Goal: Communication & Community: Answer question/provide support

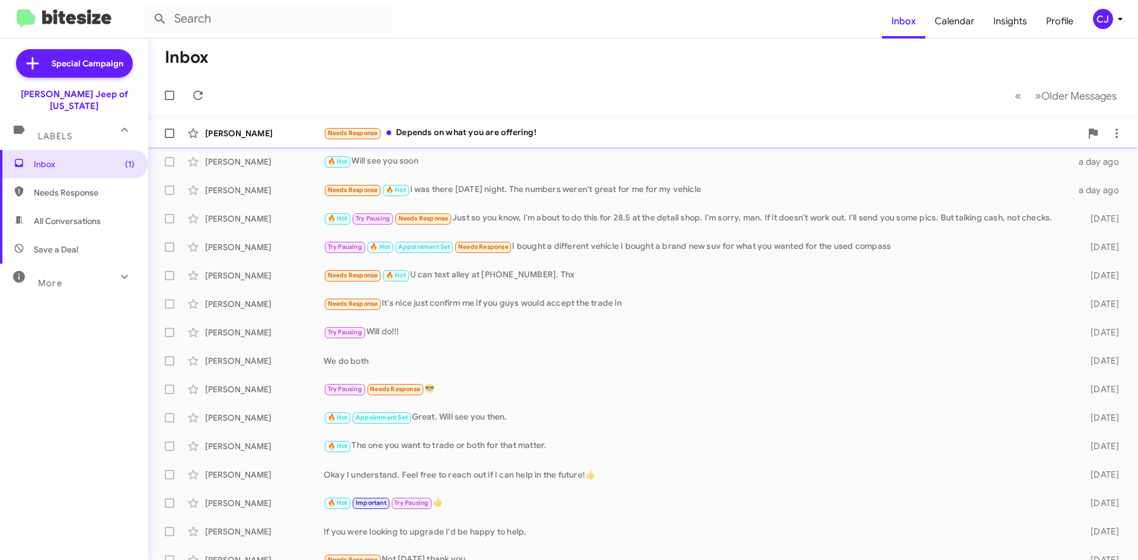
click at [519, 130] on div "Needs Response Depends on what you are offering!" at bounding box center [702, 133] width 757 height 14
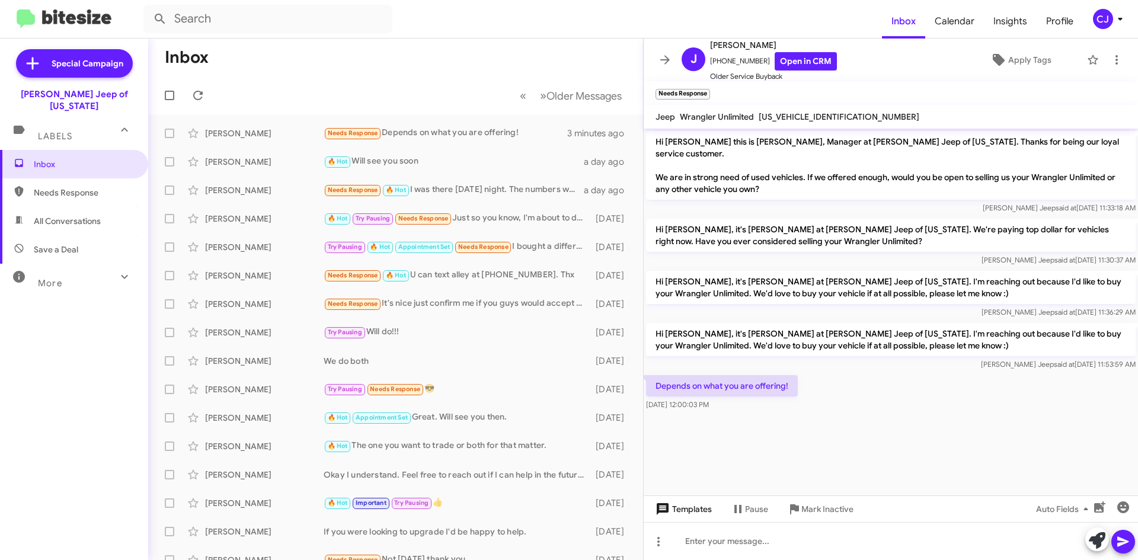
click at [695, 510] on span "Templates" at bounding box center [682, 508] width 59 height 21
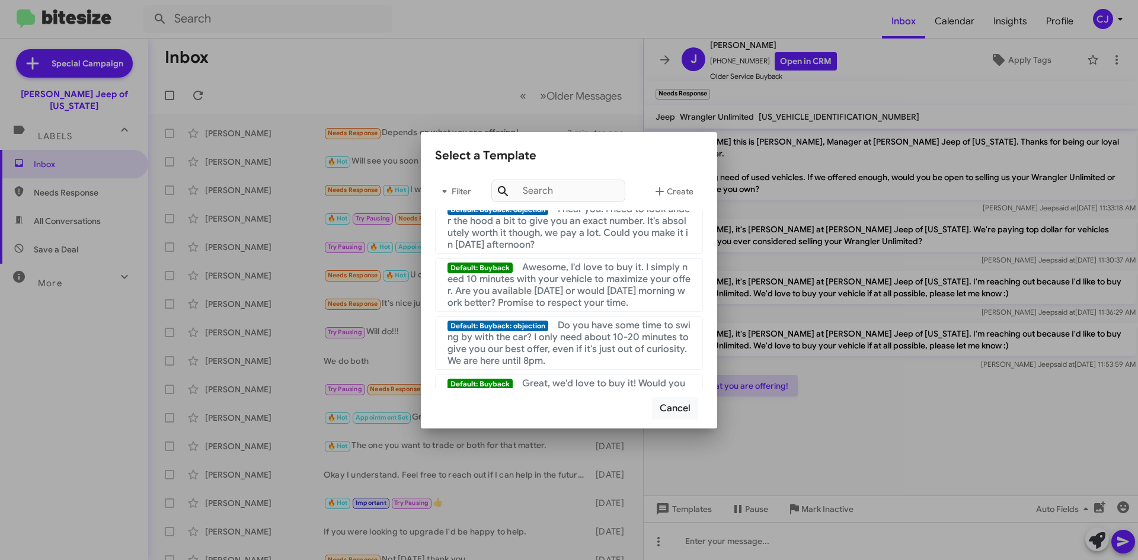
scroll to position [296, 0]
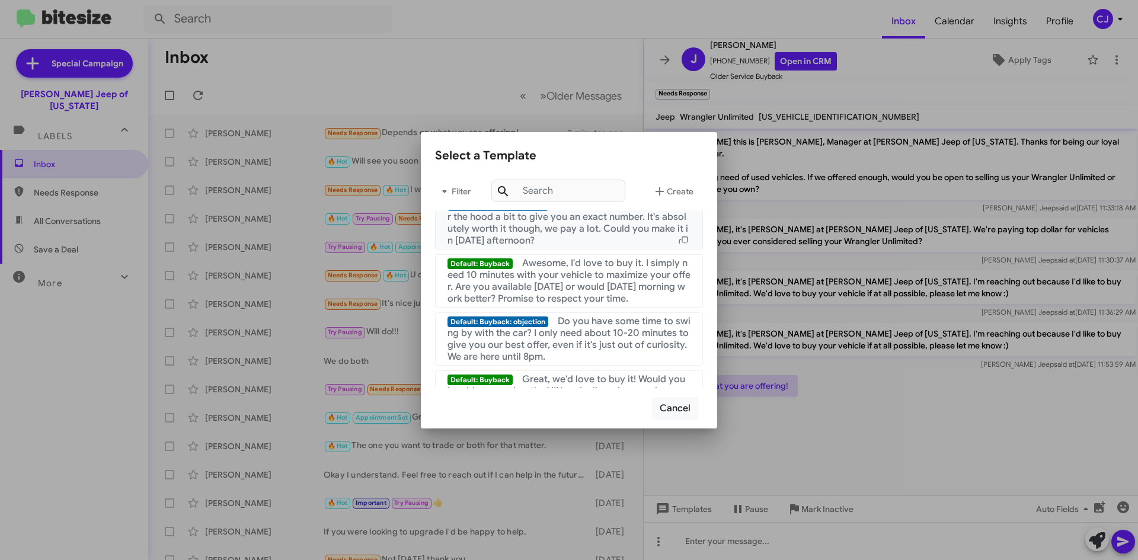
click at [533, 230] on span "I hear you. I need to look under the hood a bit to give you an exact number. It…" at bounding box center [568, 222] width 242 height 47
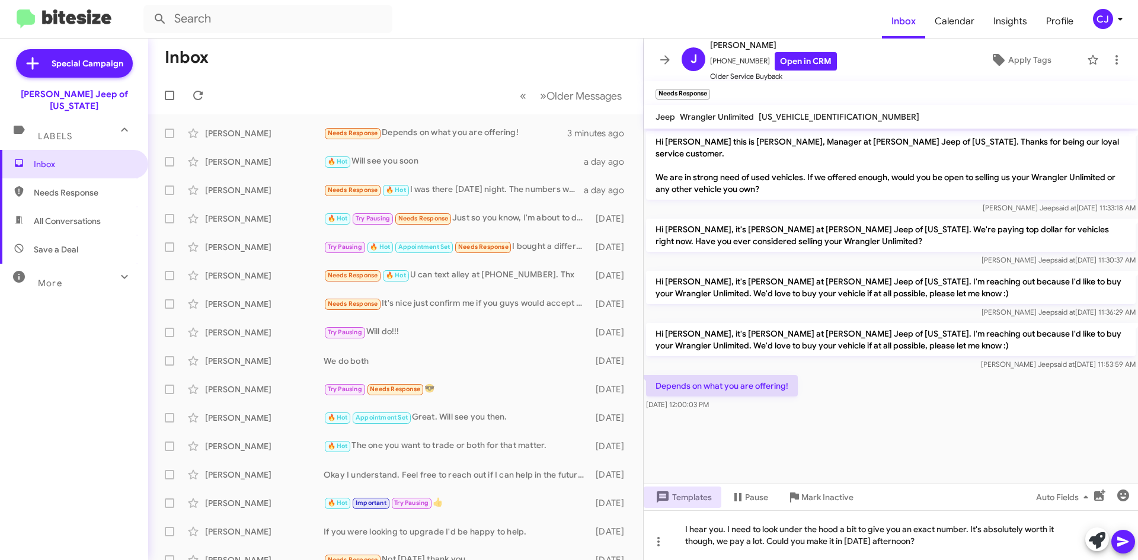
click at [1121, 538] on icon at bounding box center [1123, 542] width 14 height 14
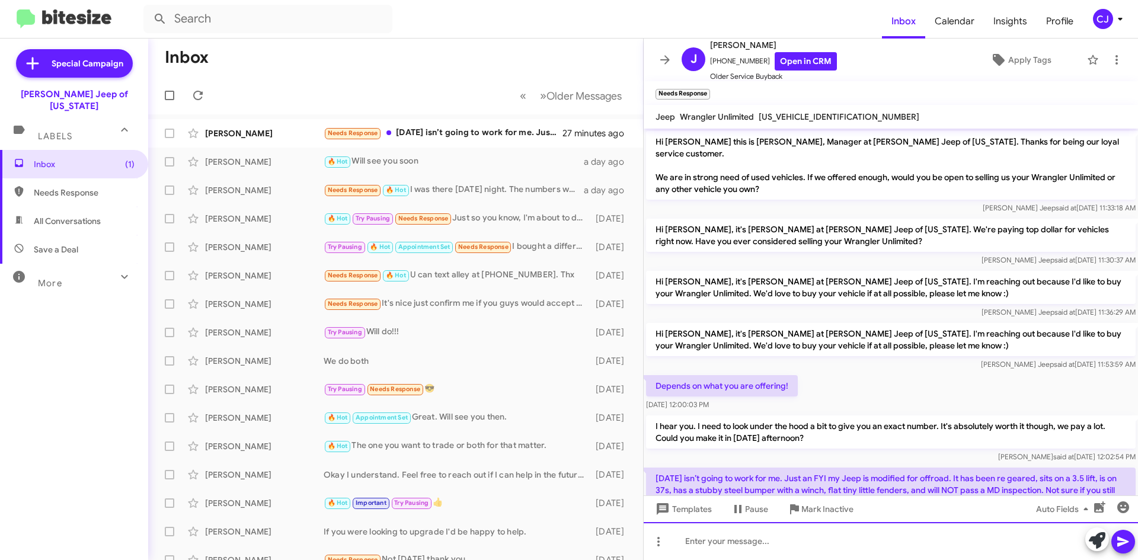
scroll to position [43, 0]
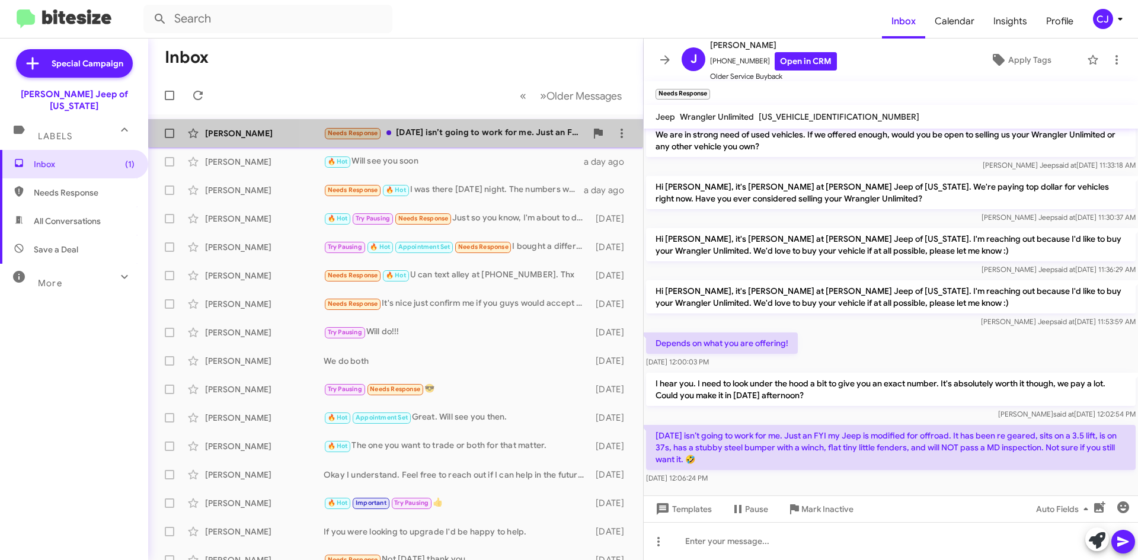
click at [476, 129] on div "Needs Response [DATE] isn’t going to work for me. Just an FYI my Jeep is modifi…" at bounding box center [455, 133] width 263 height 14
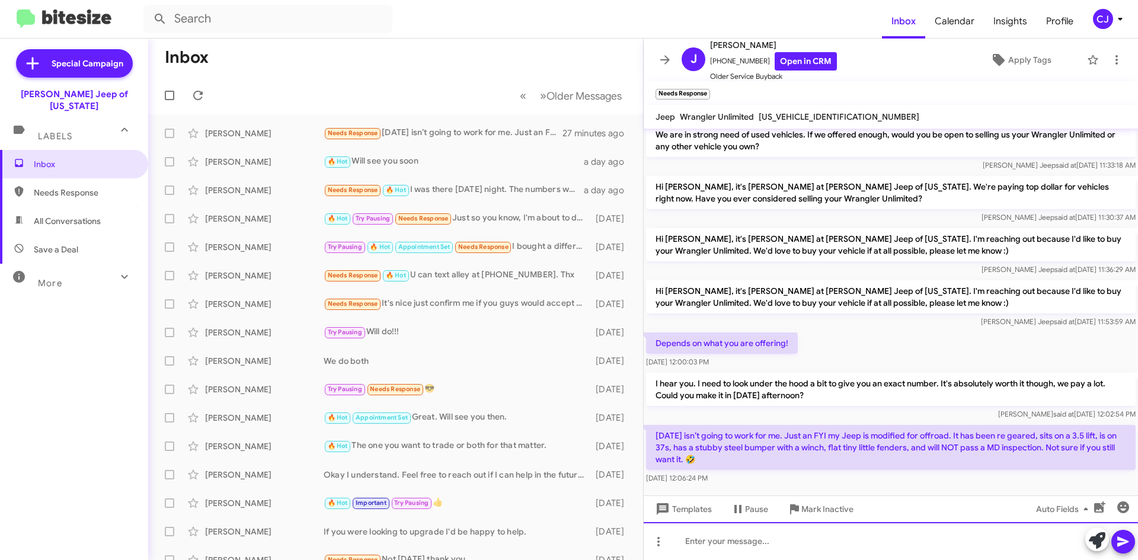
click at [706, 543] on div at bounding box center [891, 541] width 494 height 38
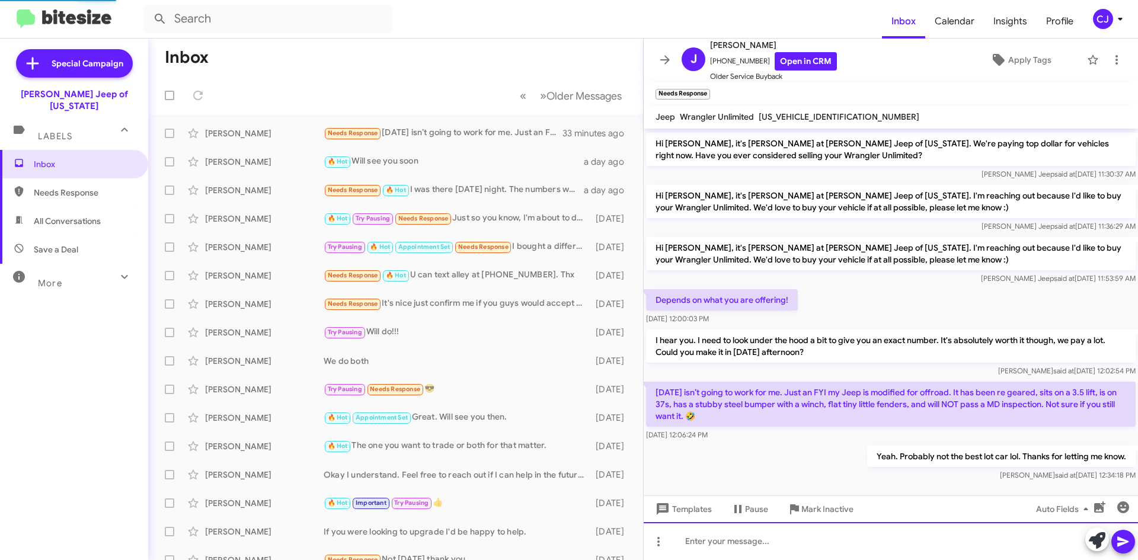
scroll to position [0, 0]
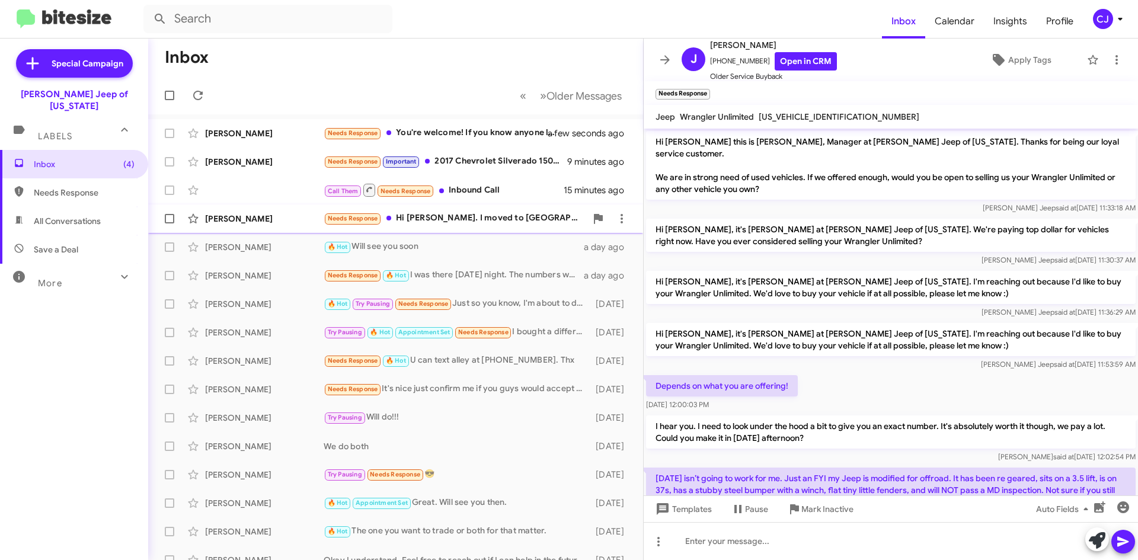
click at [457, 217] on div "Needs Response Hi [PERSON_NAME]. I moved to [GEOGRAPHIC_DATA] and took my jeep …" at bounding box center [455, 219] width 263 height 14
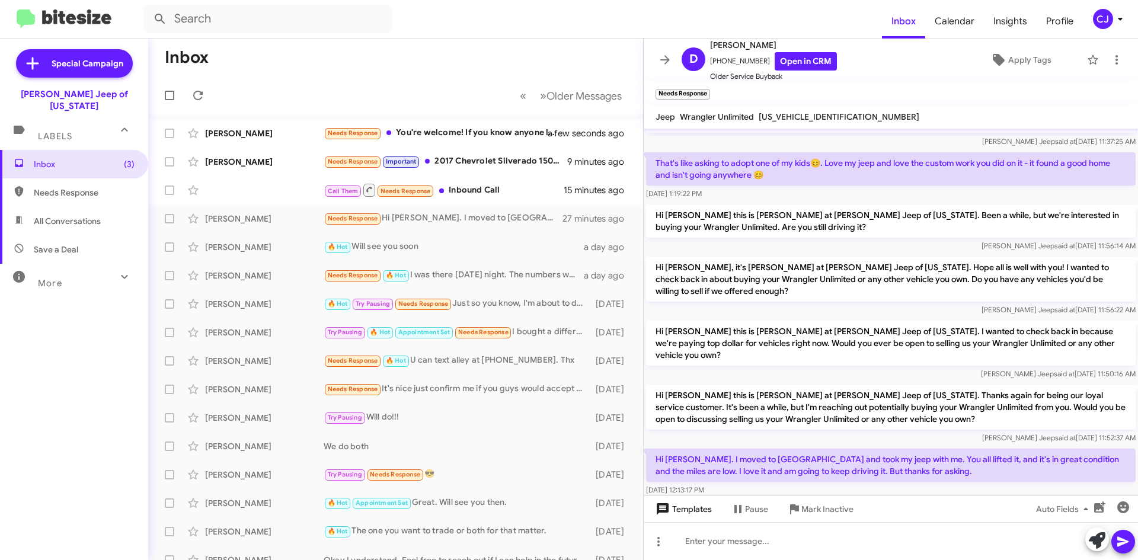
click at [695, 509] on span "Templates" at bounding box center [682, 508] width 59 height 21
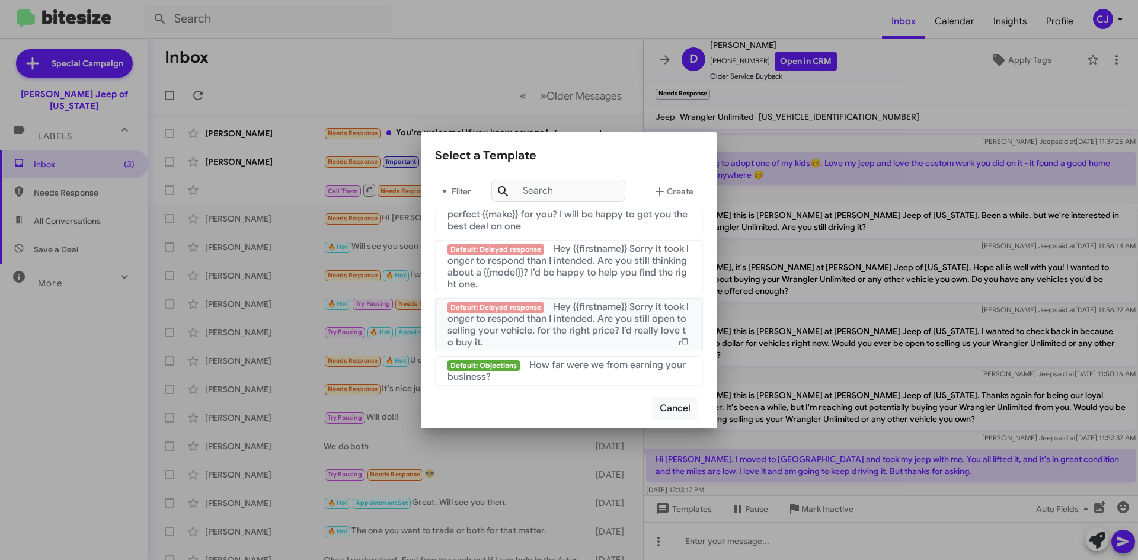
scroll to position [795, 0]
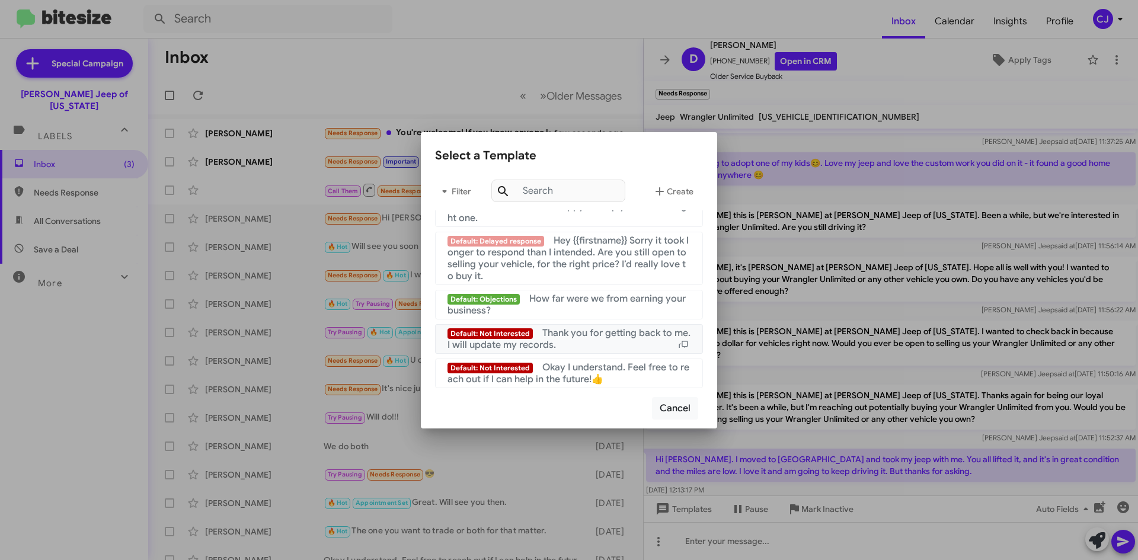
click at [581, 339] on div "Default: Not Interested Thank you for getting back to me. I will update my reco…" at bounding box center [568, 339] width 243 height 24
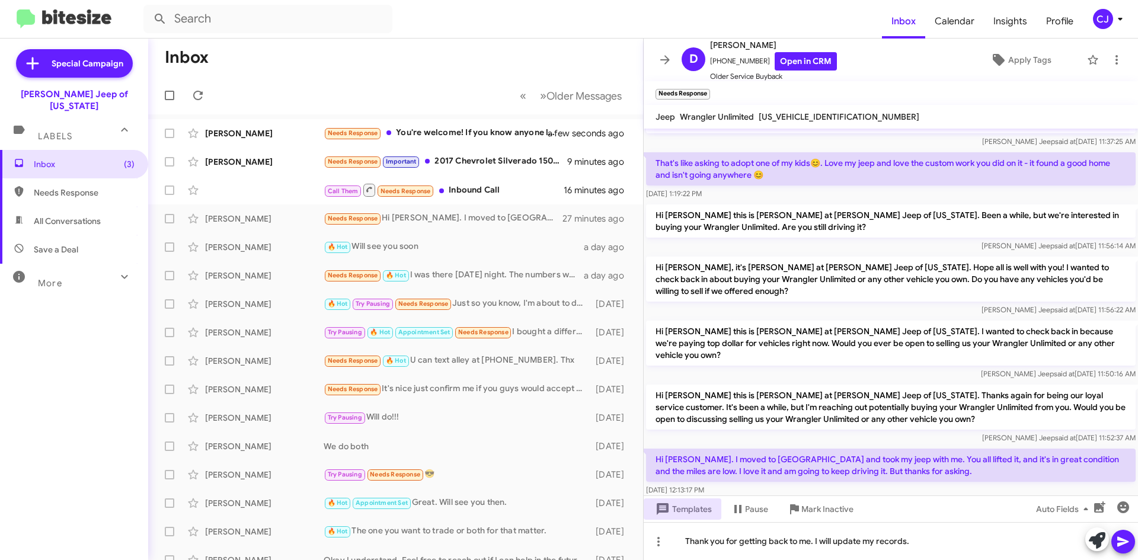
click at [1127, 548] on icon at bounding box center [1123, 542] width 14 height 14
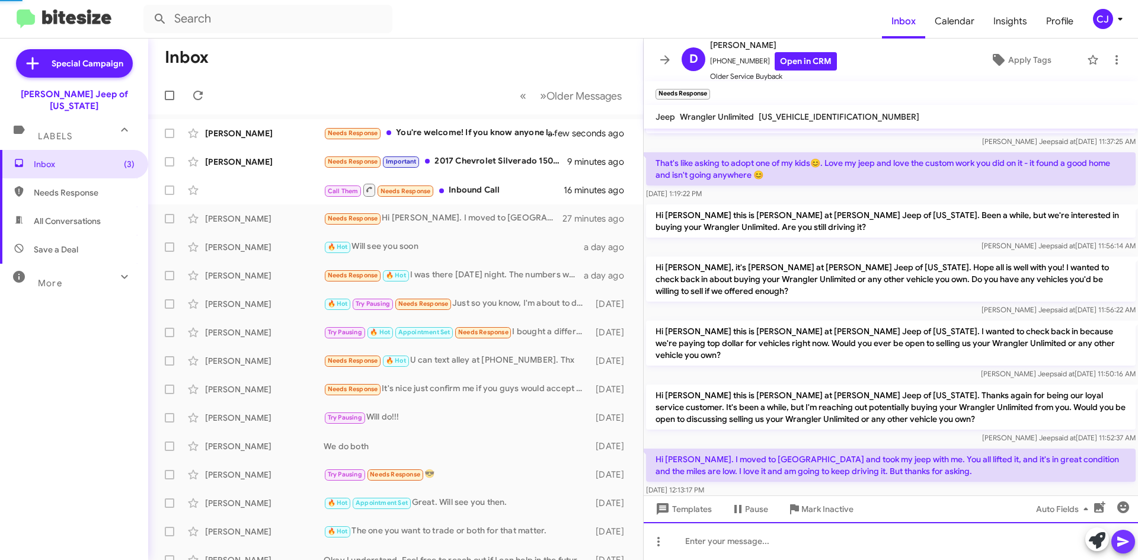
scroll to position [0, 0]
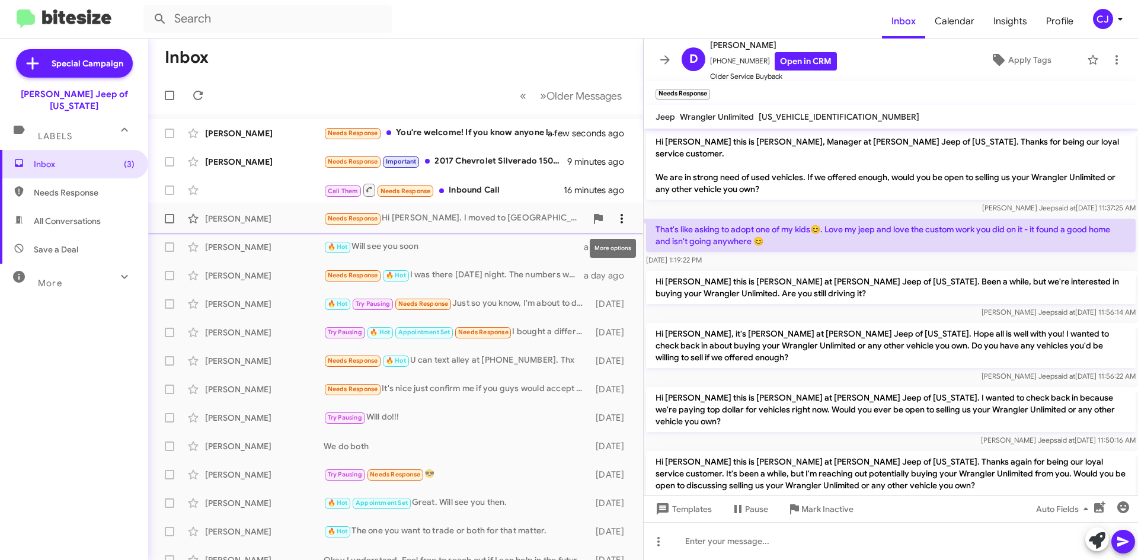
click at [615, 217] on icon at bounding box center [622, 219] width 14 height 14
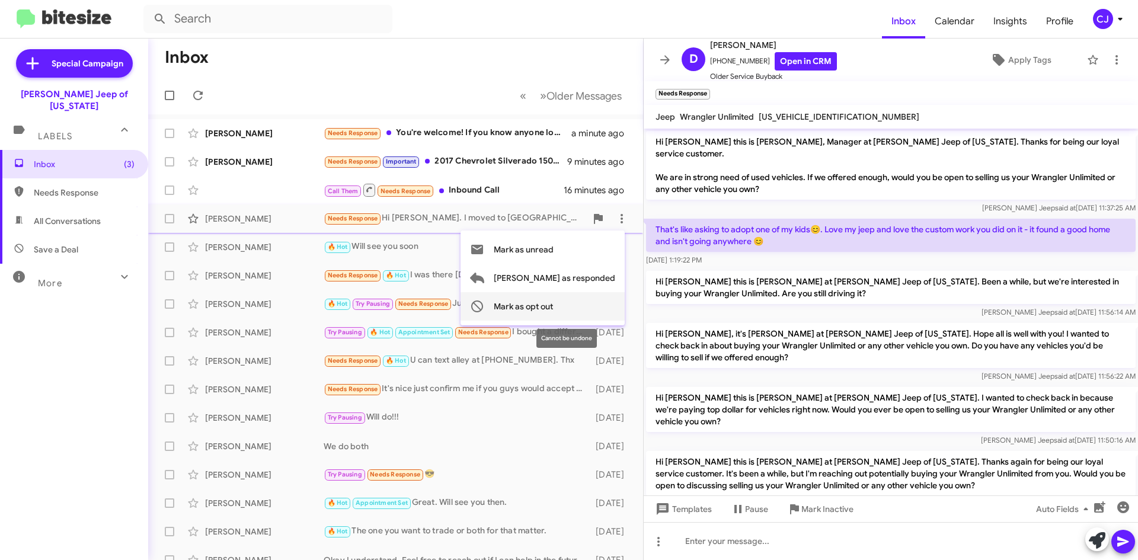
click at [553, 299] on span "Mark as opt out" at bounding box center [523, 306] width 59 height 28
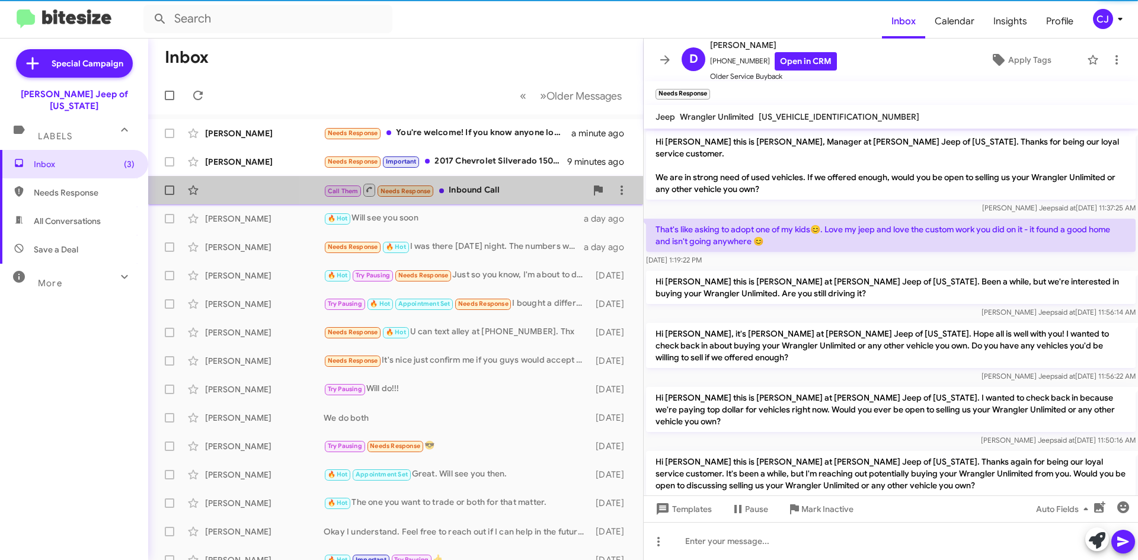
click at [514, 187] on div "Call Them Needs Response Inbound Call" at bounding box center [455, 190] width 263 height 15
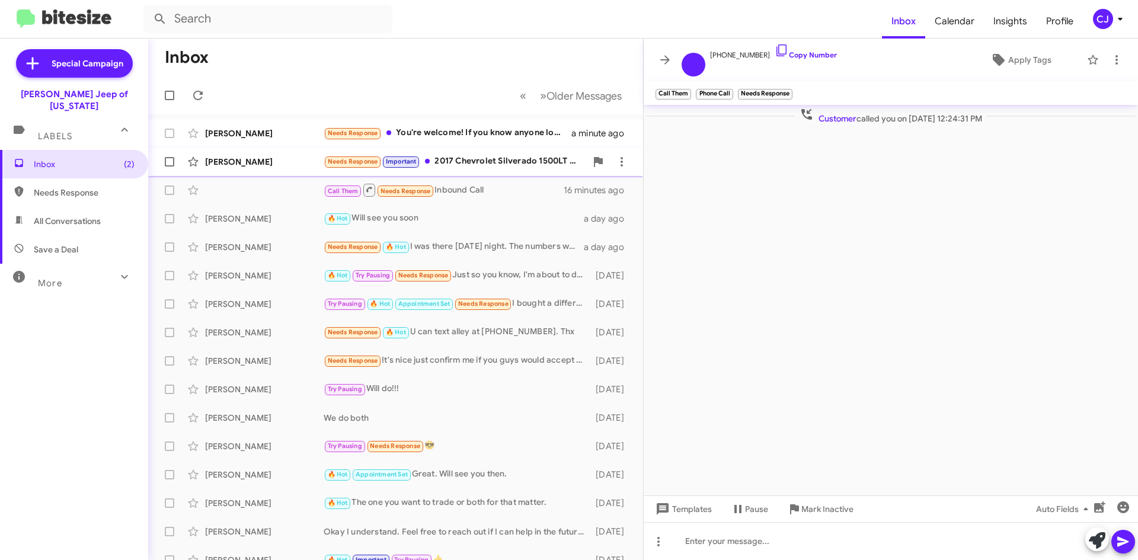
click at [519, 154] on div "[PERSON_NAME] Needs Response Important 2017 Chevrolet Silverado 1500LT 97,500 m…" at bounding box center [396, 162] width 476 height 24
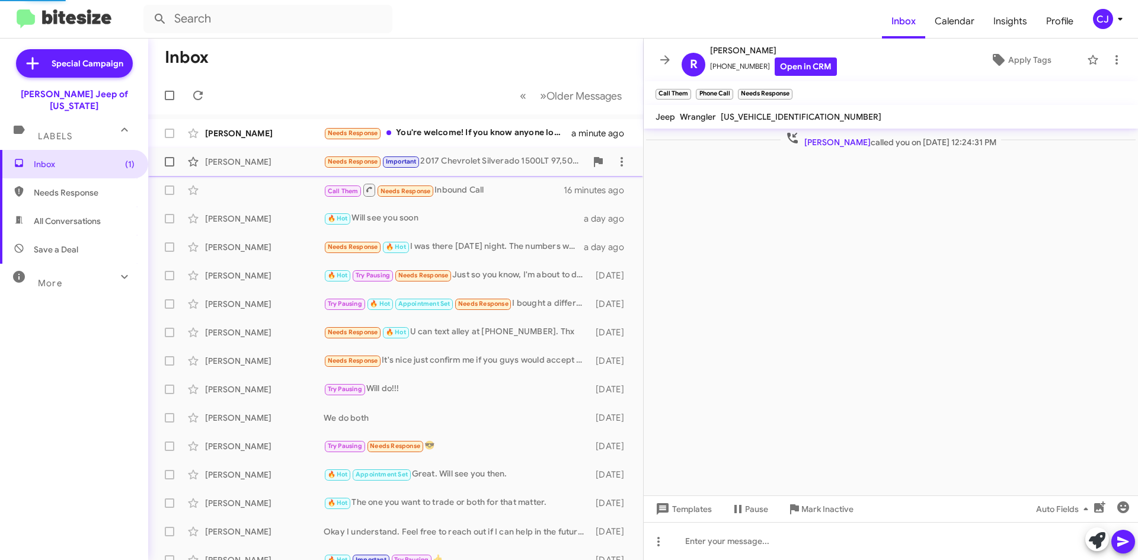
scroll to position [428, 0]
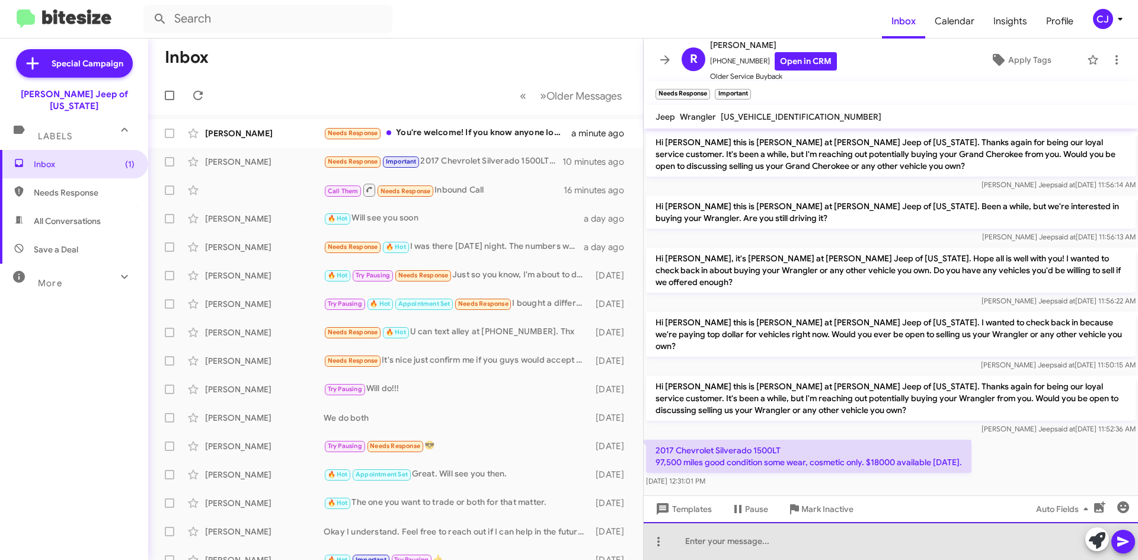
click at [725, 543] on div at bounding box center [891, 541] width 494 height 38
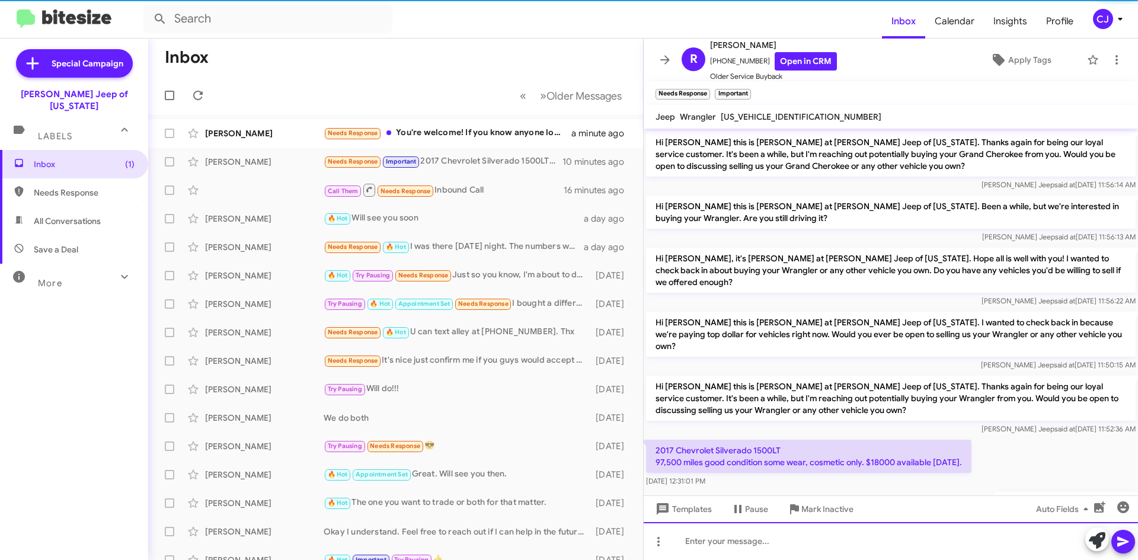
scroll to position [0, 0]
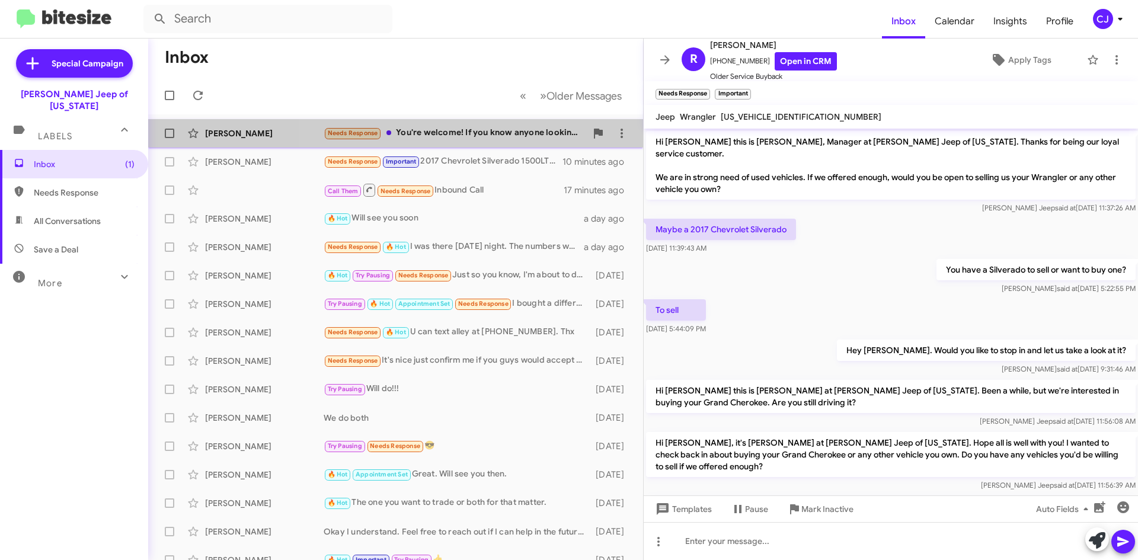
click at [466, 132] on div "Needs Response You're welcome! If you know anyone looking for what I have, send…" at bounding box center [455, 133] width 263 height 14
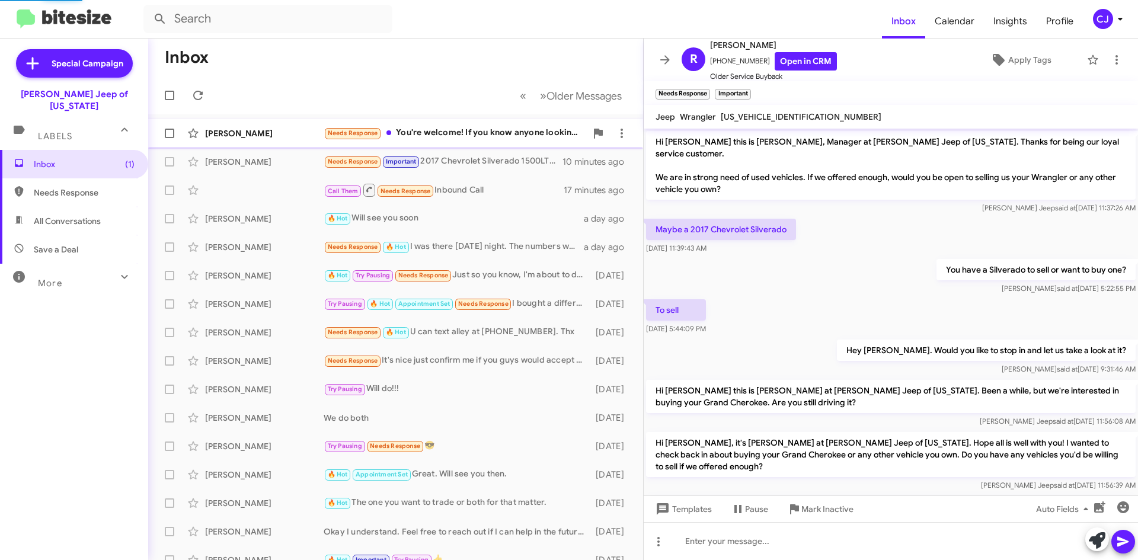
scroll to position [141, 0]
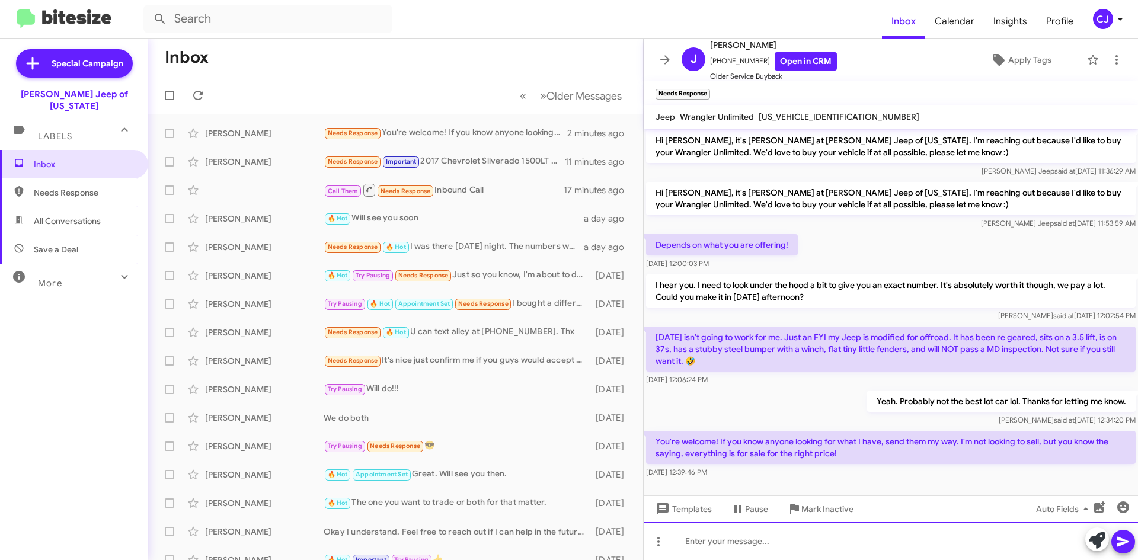
click at [763, 542] on div at bounding box center [891, 541] width 494 height 38
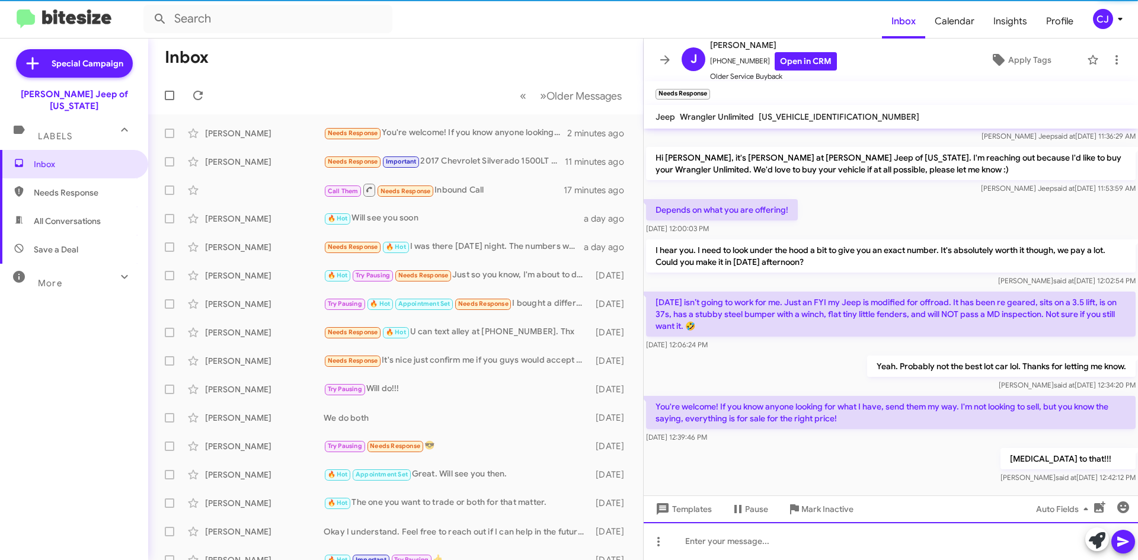
scroll to position [184, 0]
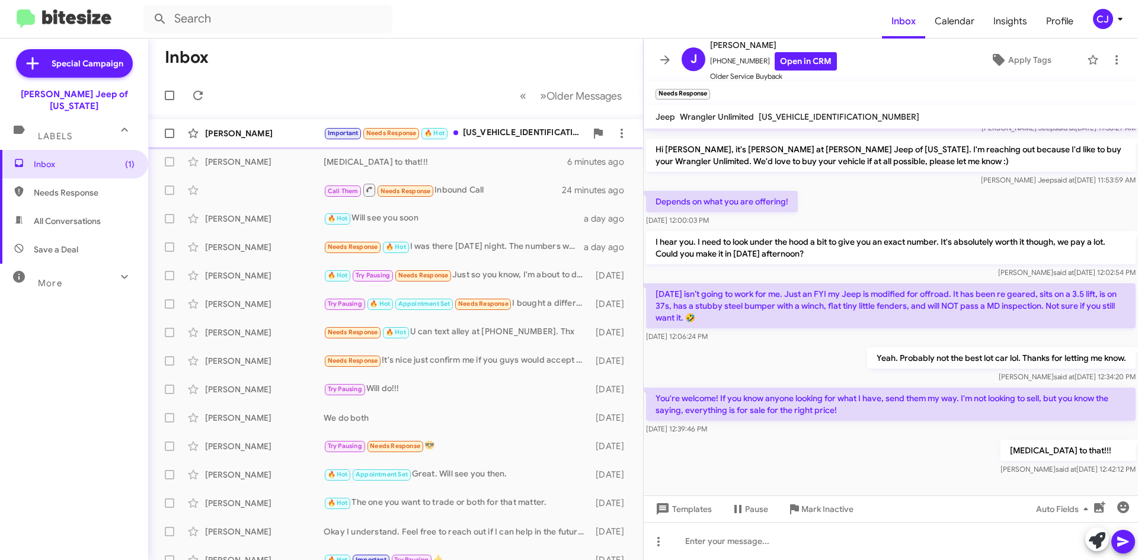
click at [504, 127] on div "Important Needs Response 🔥 Hot [US_VEHICLE_IDENTIFICATION_NUMBER]" at bounding box center [455, 133] width 263 height 14
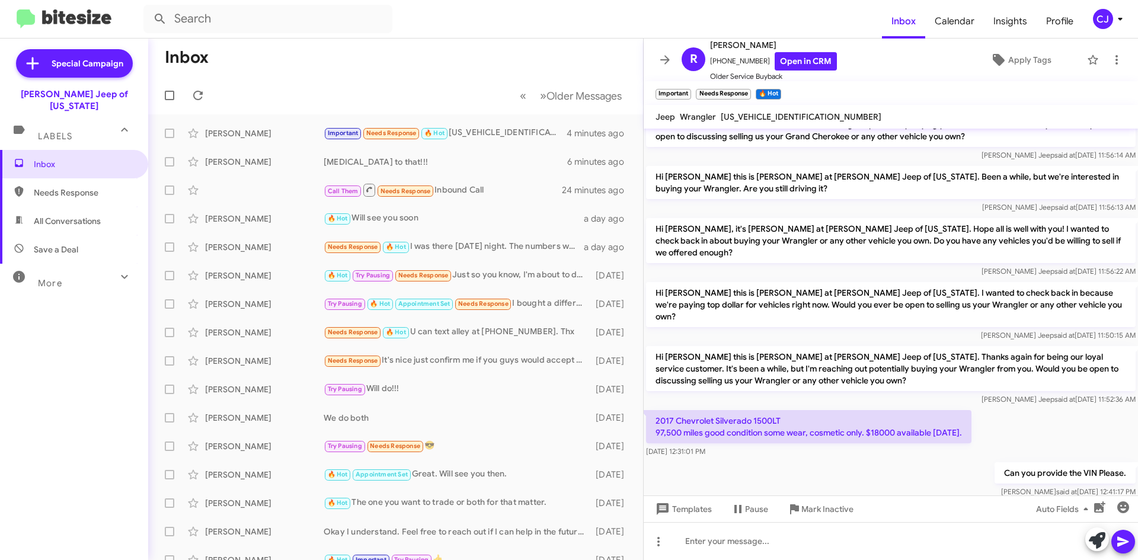
scroll to position [515, 0]
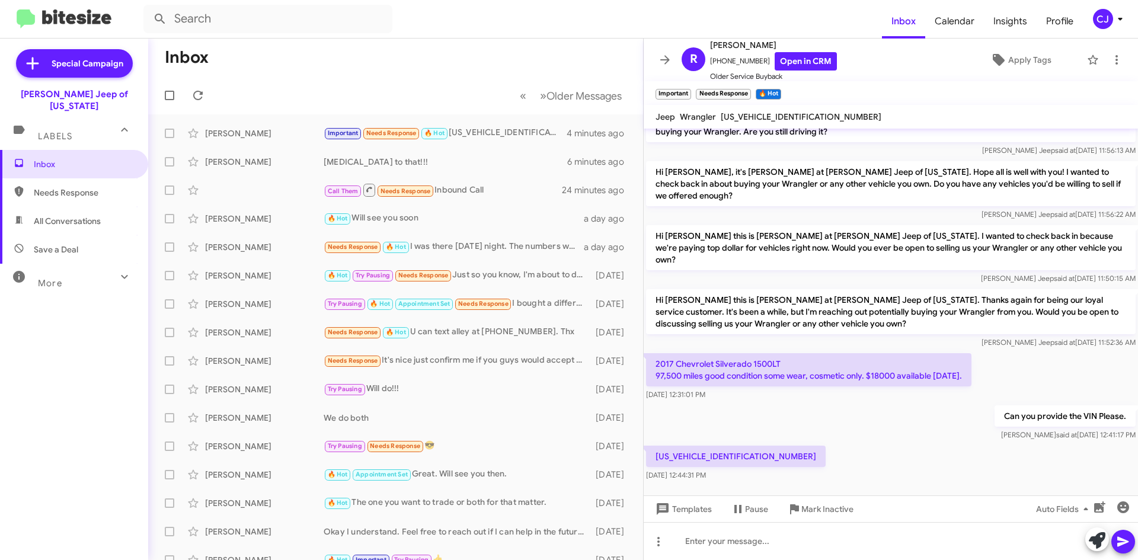
drag, startPoint x: 740, startPoint y: 422, endPoint x: 657, endPoint y: 423, distance: 83.6
click at [657, 446] on p "[US_VEHICLE_IDENTIFICATION_NUMBER]" at bounding box center [736, 456] width 180 height 21
copy p "[US_VEHICLE_IDENTIFICATION_NUMBER]"
click at [782, 484] on div at bounding box center [891, 507] width 494 height 47
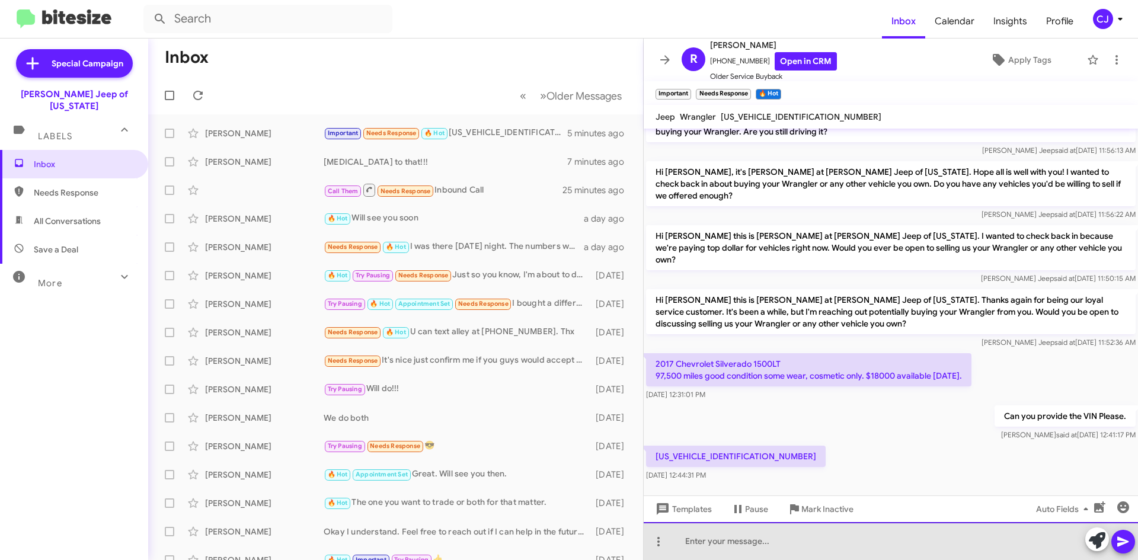
click at [711, 545] on div at bounding box center [891, 541] width 494 height 38
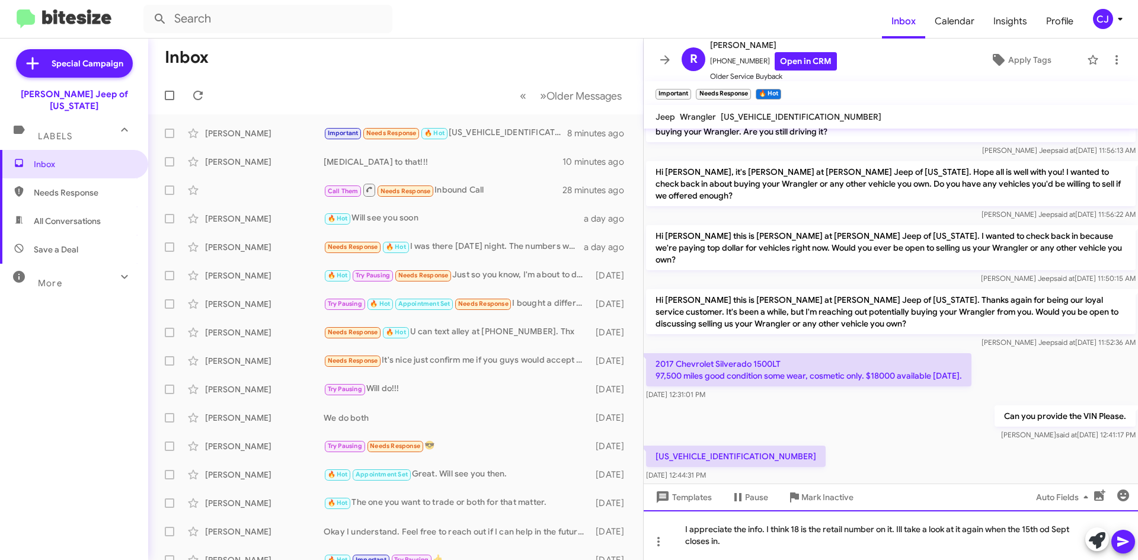
click at [797, 532] on div "I appreciate the info. I think 18 is the retail number on it. Ill take a look a…" at bounding box center [891, 535] width 494 height 50
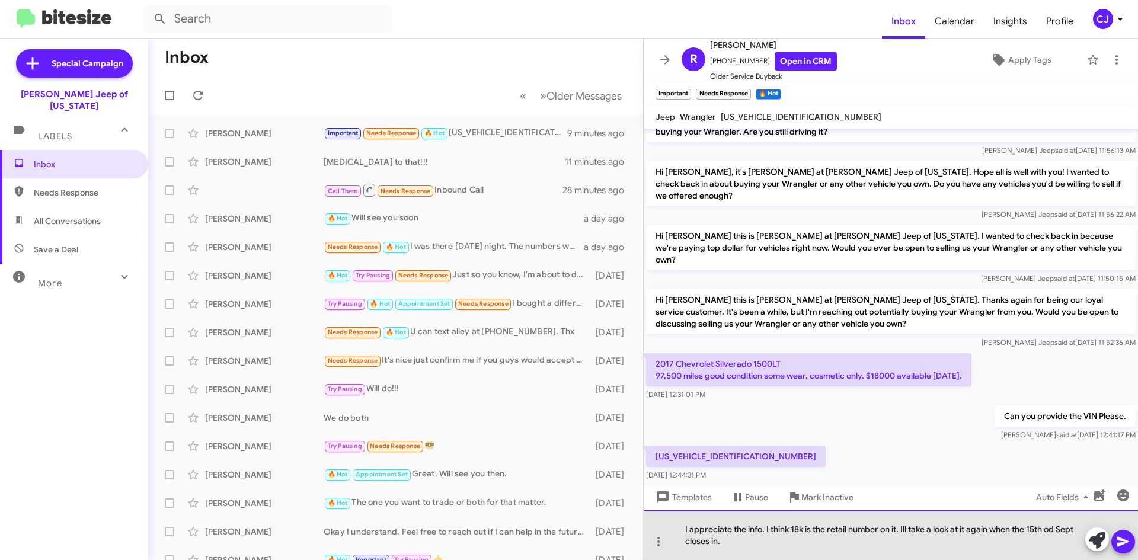
click at [1056, 529] on div "I appreciate the info. I think 18k is the retail number on it. Ill take a look …" at bounding box center [891, 535] width 494 height 50
click at [1059, 530] on div "I appreciate the info. I think 18k is the retail number on it. Ill take a look …" at bounding box center [891, 535] width 494 height 50
click at [743, 552] on div "I appreciate the info. I think 18k is the retail number on it. Ill take a look …" at bounding box center [891, 535] width 494 height 50
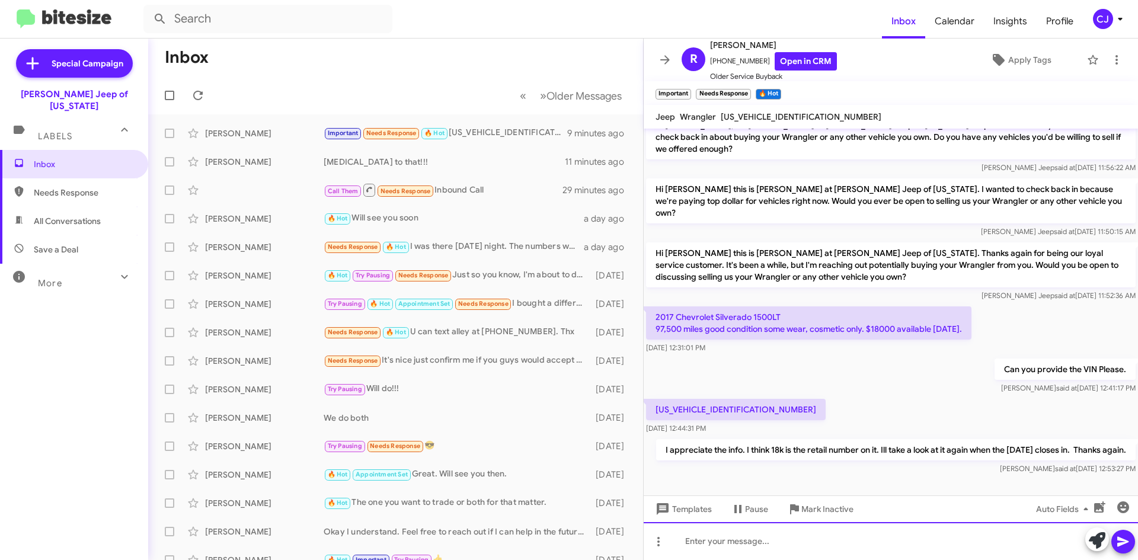
scroll to position [570, 0]
